Goal: Go to known website: Go to known website

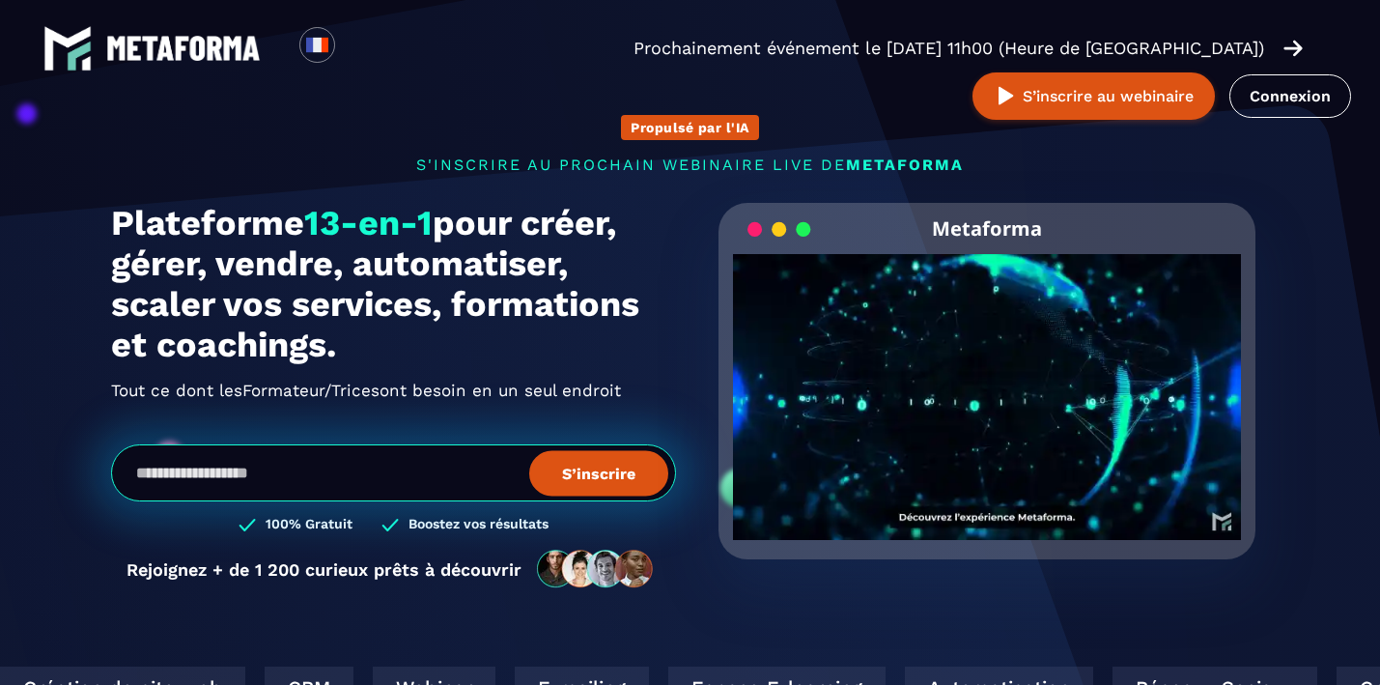
click at [1360, 50] on div "Loading... Prochainement événement le lundi 25 août à 11h00 (Heure de Paris) S’…" at bounding box center [690, 72] width 1380 height 144
click at [1229, 104] on link "Connexion" at bounding box center [1290, 95] width 122 height 43
